Goal: Task Accomplishment & Management: Manage account settings

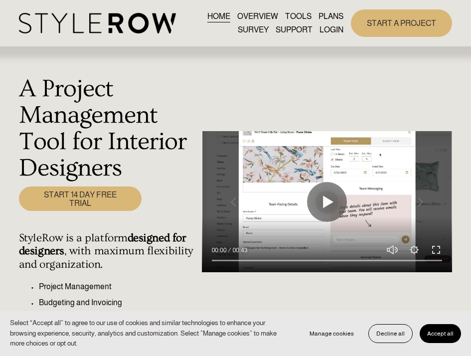
click at [332, 31] on link "LOGIN" at bounding box center [331, 29] width 24 height 13
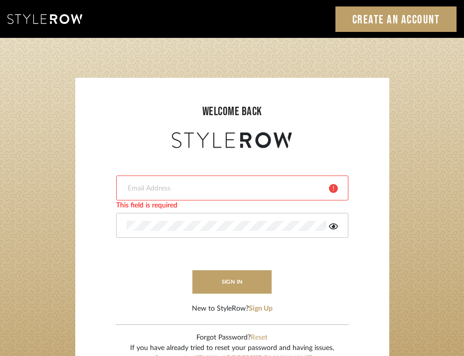
type input "katwell_@outlook.com"
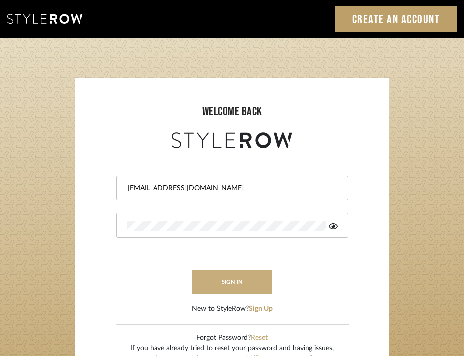
click at [245, 286] on button "sign in" at bounding box center [232, 281] width 80 height 23
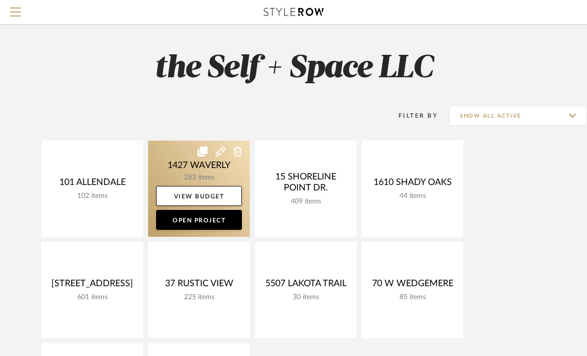
click at [194, 171] on link at bounding box center [199, 189] width 102 height 96
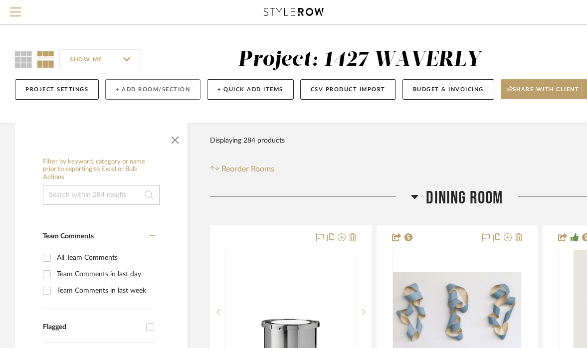
click at [148, 85] on button "+ Add Room/Section" at bounding box center [152, 89] width 95 height 20
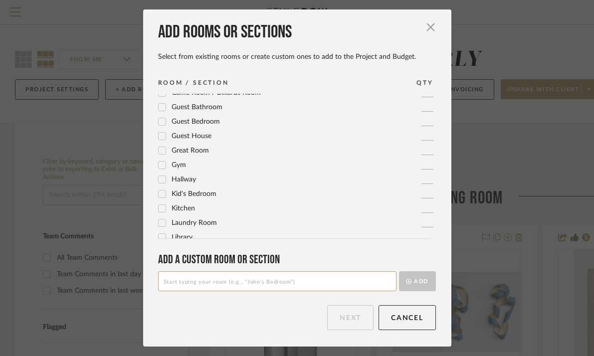
scroll to position [159, 0]
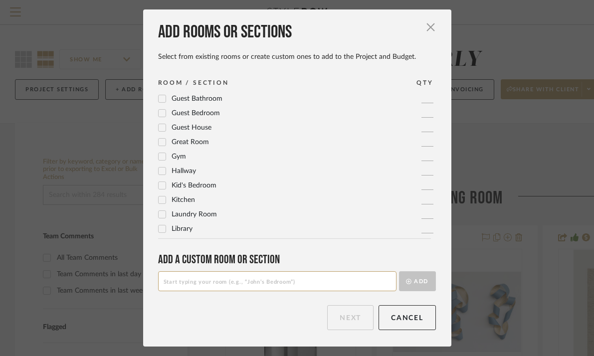
click at [159, 114] on icon at bounding box center [162, 113] width 6 height 5
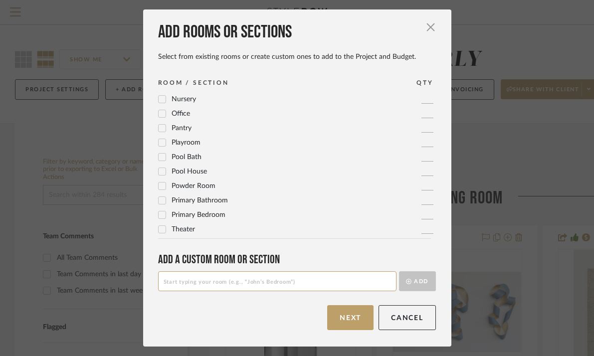
scroll to position [332, 0]
click at [160, 214] on icon at bounding box center [162, 215] width 6 height 5
click at [160, 200] on icon at bounding box center [162, 200] width 7 height 7
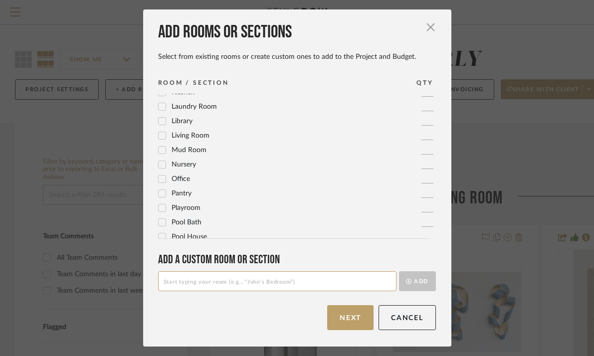
scroll to position [267, 0]
click at [159, 180] on icon at bounding box center [162, 179] width 6 height 5
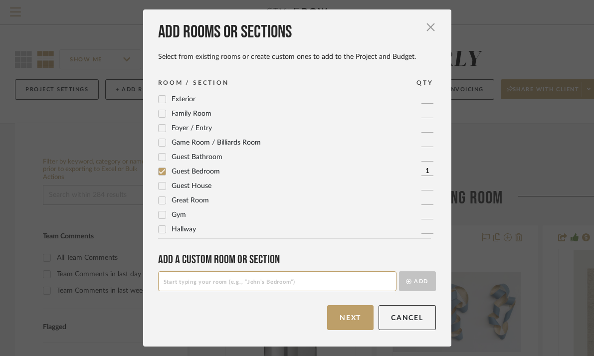
scroll to position [95, 0]
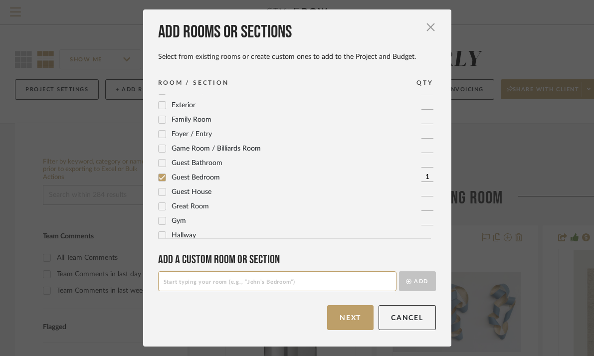
click at [186, 278] on input at bounding box center [277, 281] width 238 height 20
type input "Whitman's Bathroom"
click at [407, 286] on button "Add" at bounding box center [417, 281] width 37 height 20
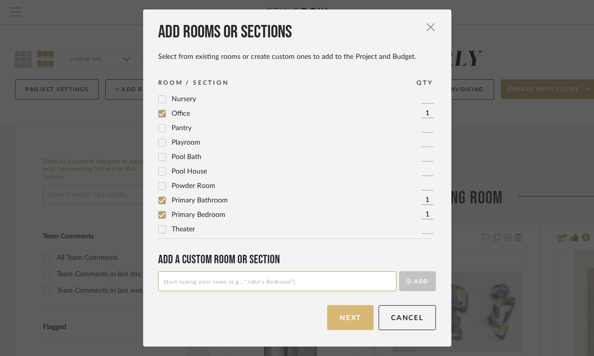
scroll to position [347, 0]
click at [339, 316] on button "Next" at bounding box center [350, 317] width 46 height 25
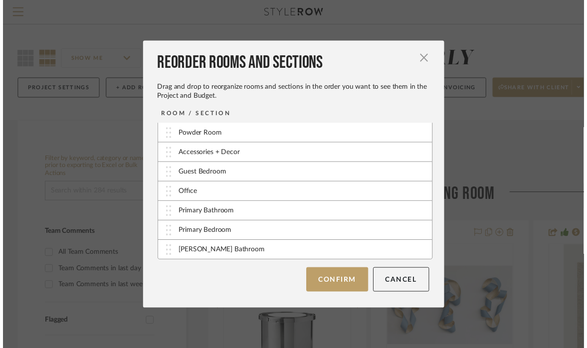
scroll to position [100, 0]
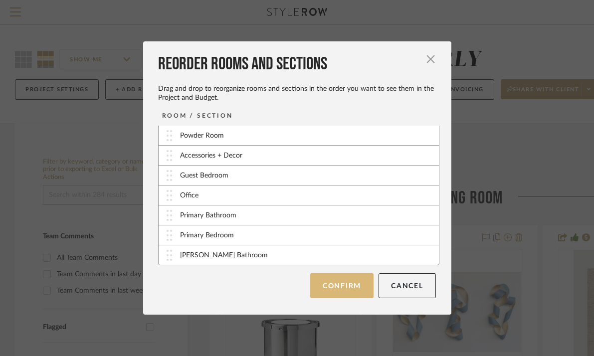
click at [340, 283] on button "Confirm" at bounding box center [341, 285] width 63 height 25
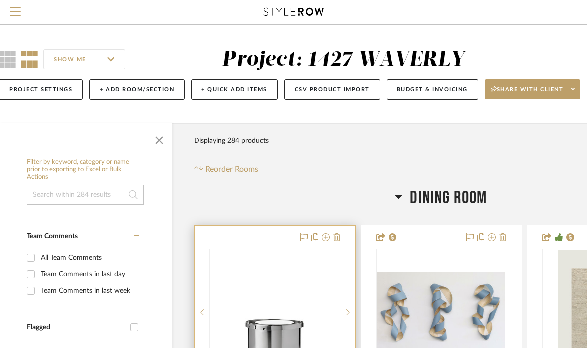
scroll to position [0, 16]
